Goal: Transaction & Acquisition: Obtain resource

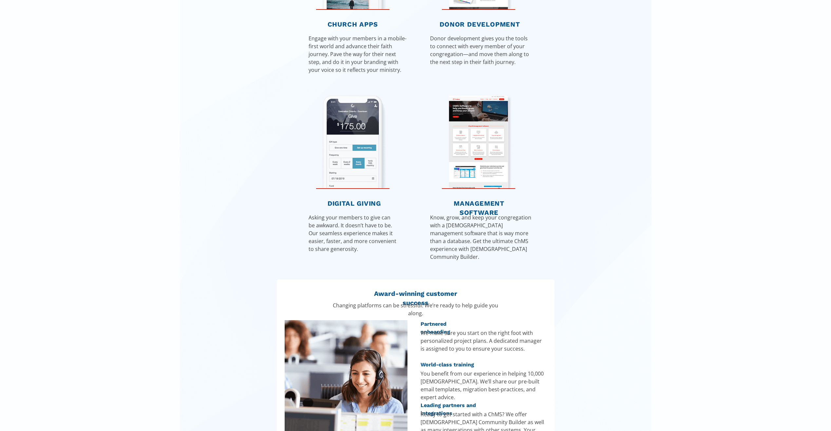
scroll to position [773, 0]
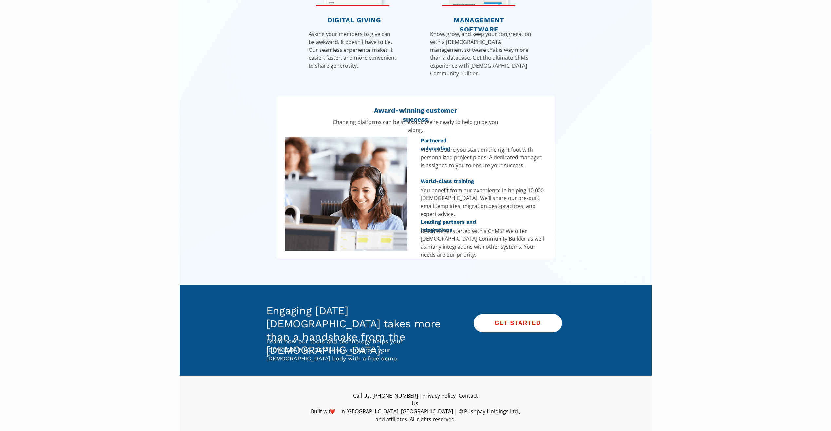
drag, startPoint x: 519, startPoint y: 324, endPoint x: 515, endPoint y: 324, distance: 4.3
click at [519, 324] on strong "GET STARTED" at bounding box center [518, 323] width 47 height 7
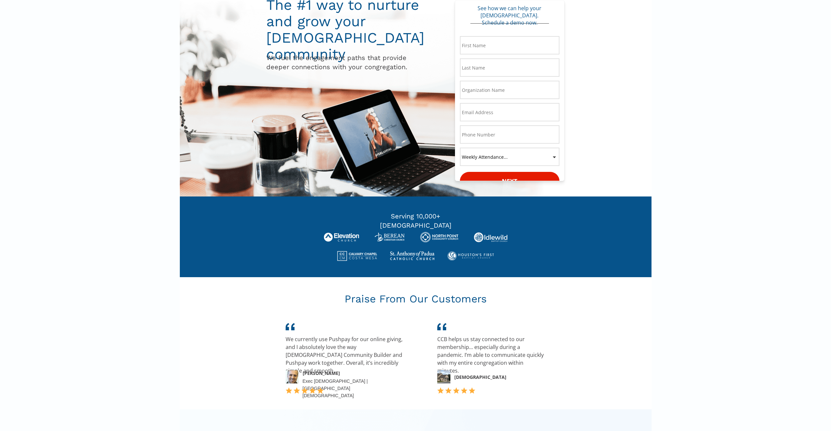
scroll to position [0, 0]
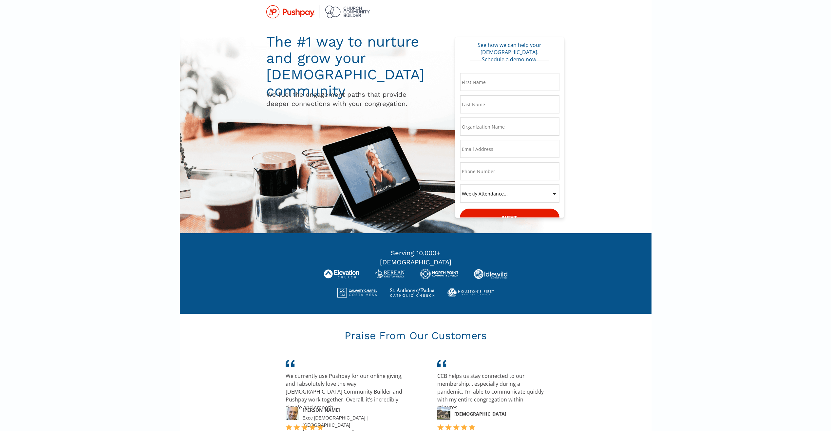
click at [355, 11] on img at bounding box center [318, 11] width 104 height 13
click at [299, 10] on img at bounding box center [318, 11] width 104 height 13
